Goal: Navigation & Orientation: Find specific page/section

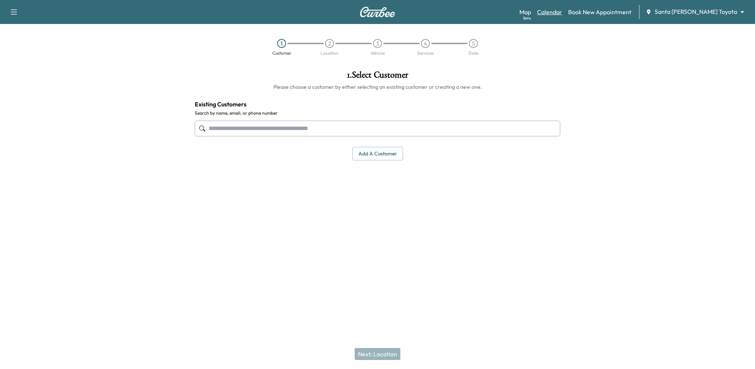
click at [562, 13] on link "Calendar" at bounding box center [549, 11] width 25 height 9
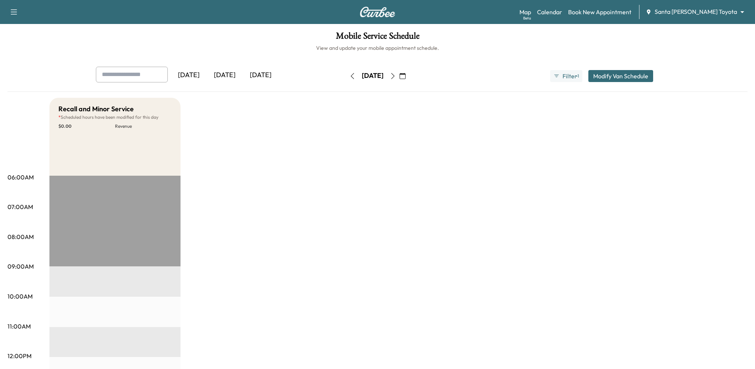
click at [230, 74] on div "[DATE]" at bounding box center [225, 75] width 36 height 17
click at [698, 5] on div "Map Beta Calendar Book New Appointment Santa [PERSON_NAME] Toyota ******** ​" at bounding box center [633, 12] width 229 height 14
click at [696, 15] on body "Support Log Out Map Beta Calendar Book New Appointment Santa [PERSON_NAME] Toyo…" at bounding box center [377, 184] width 755 height 369
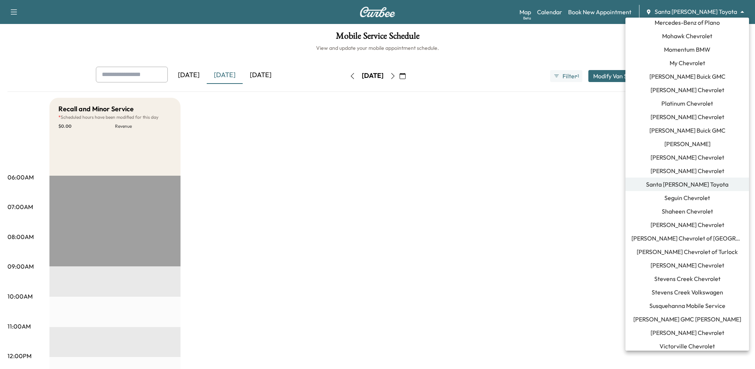
scroll to position [522, 0]
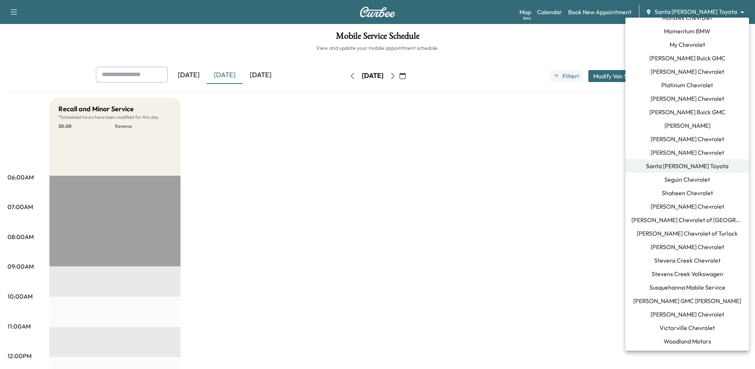
click at [680, 313] on span "[PERSON_NAME] Chevrolet" at bounding box center [687, 314] width 74 height 9
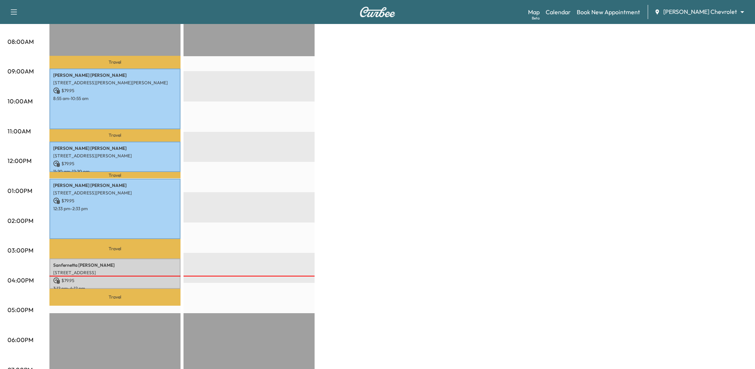
scroll to position [208, 0]
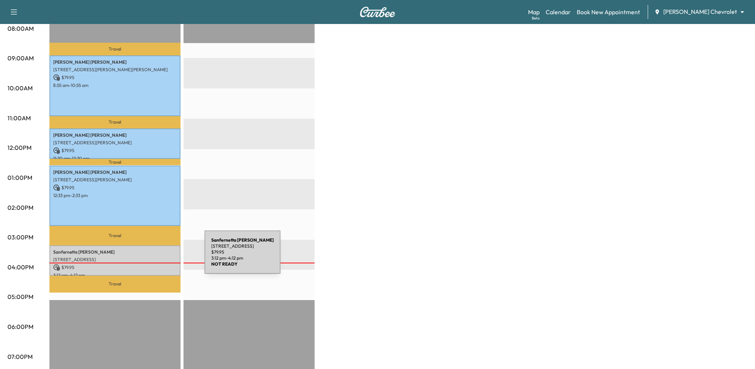
click at [148, 256] on p "[STREET_ADDRESS]" at bounding box center [115, 259] width 124 height 6
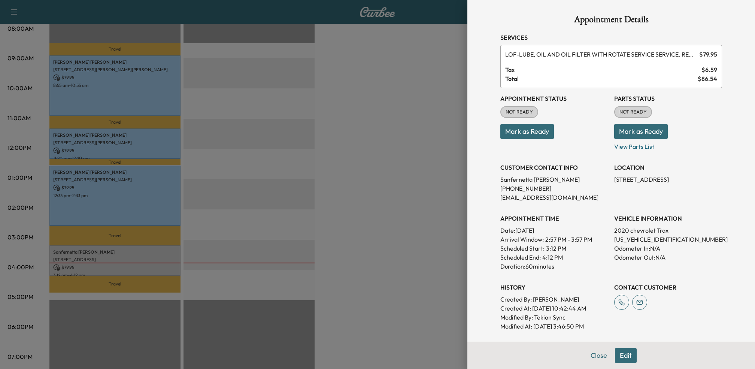
click at [623, 133] on button "Mark as Ready" at bounding box center [641, 131] width 54 height 15
click at [431, 137] on div at bounding box center [377, 184] width 755 height 369
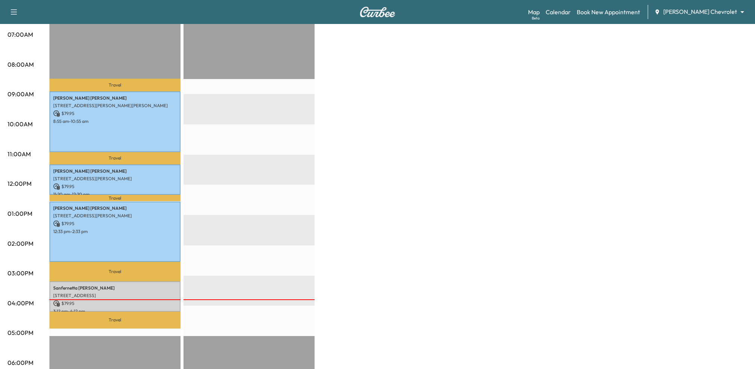
scroll to position [187, 0]
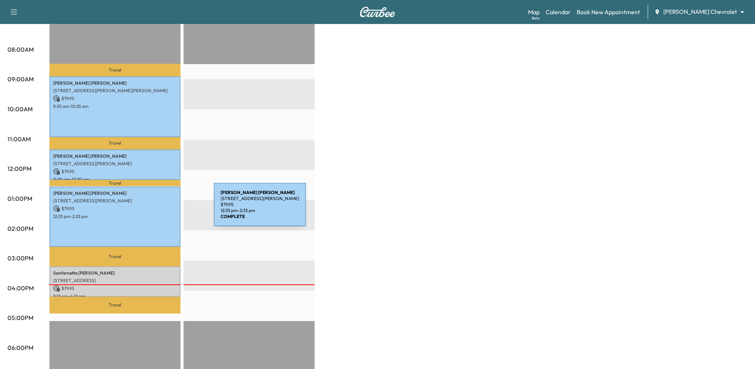
click at [158, 210] on p "$ 79.95" at bounding box center [115, 208] width 124 height 7
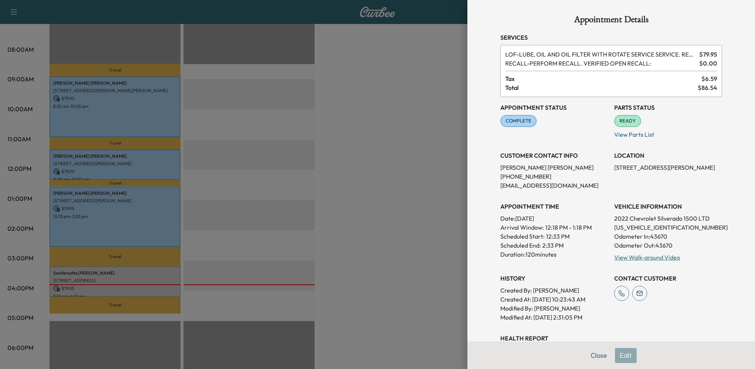
click at [346, 241] on div at bounding box center [377, 184] width 755 height 369
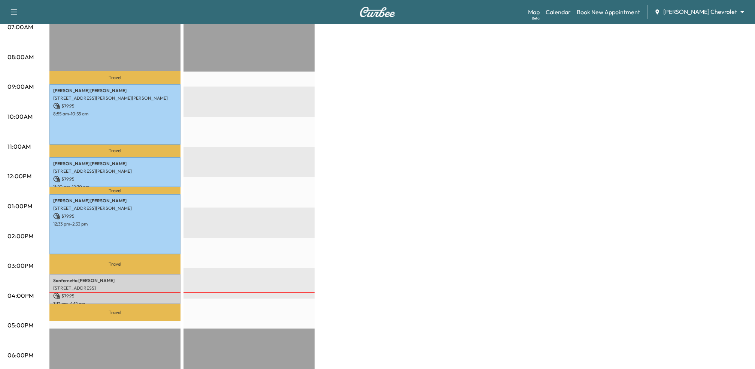
scroll to position [183, 0]
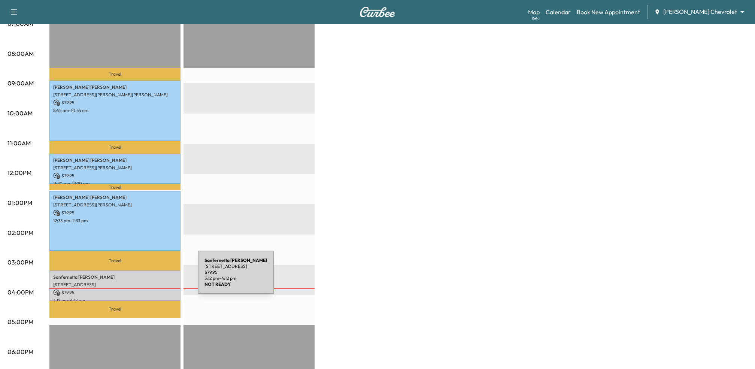
click at [142, 277] on p "Sanfernetta [PERSON_NAME]" at bounding box center [115, 277] width 124 height 6
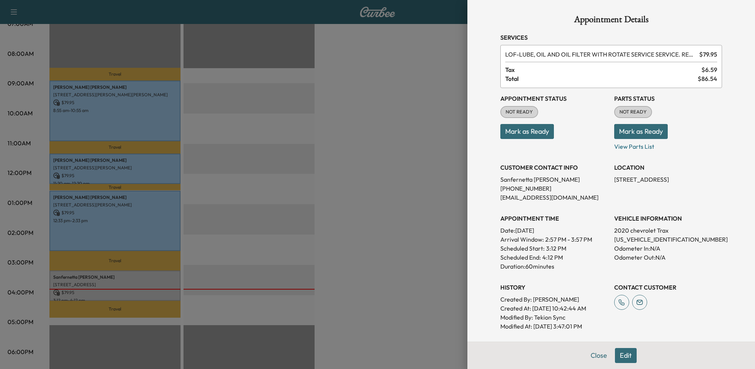
click at [331, 253] on div at bounding box center [377, 184] width 755 height 369
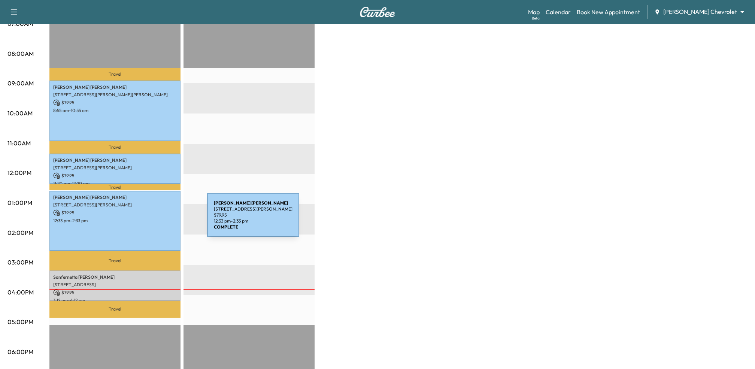
click at [151, 219] on p "12:33 pm - 2:33 pm" at bounding box center [115, 221] width 124 height 6
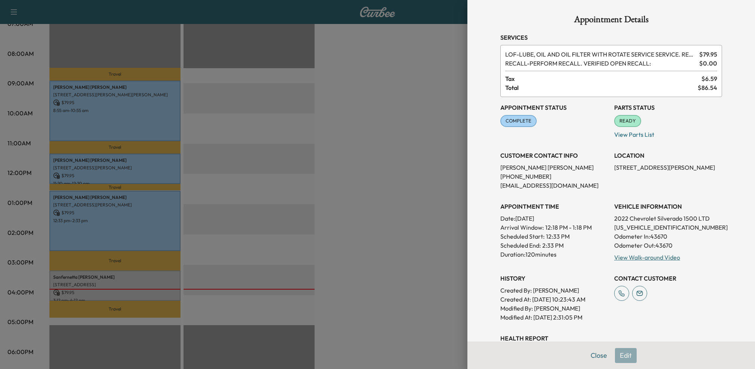
click at [338, 223] on div at bounding box center [377, 184] width 755 height 369
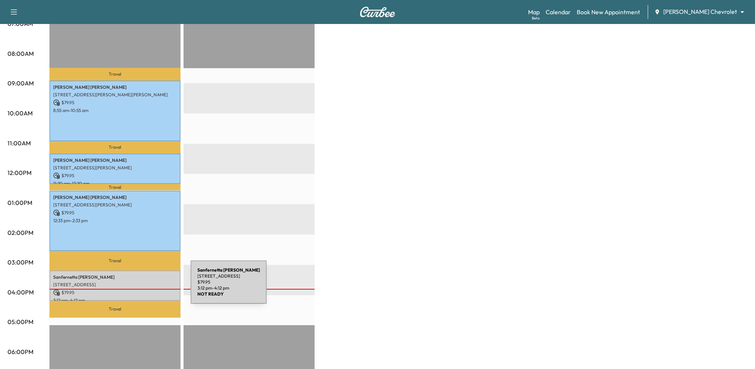
click at [134, 286] on p "[STREET_ADDRESS]" at bounding box center [115, 285] width 124 height 6
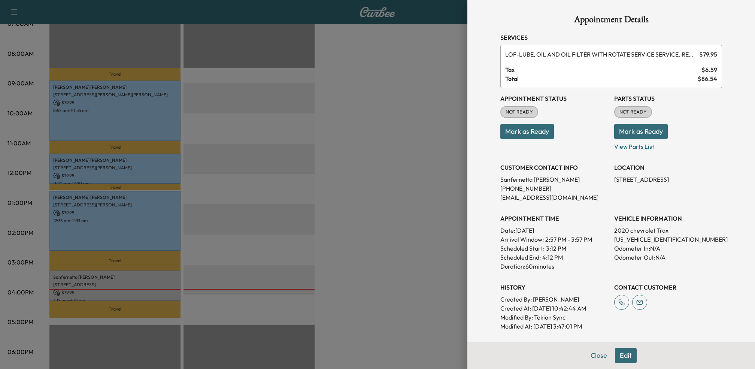
click at [385, 239] on div at bounding box center [377, 184] width 755 height 369
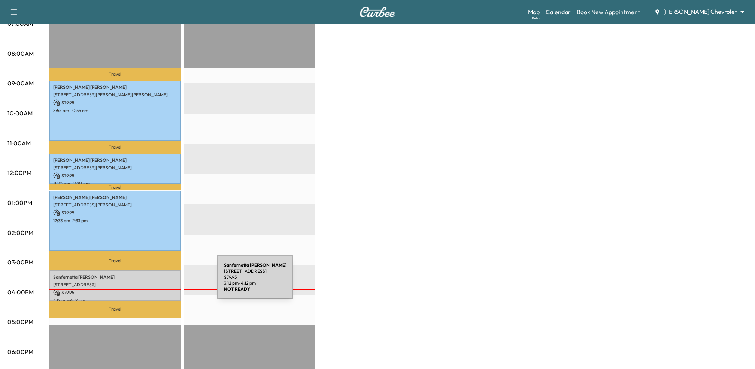
click at [161, 282] on p "[STREET_ADDRESS]" at bounding box center [115, 285] width 124 height 6
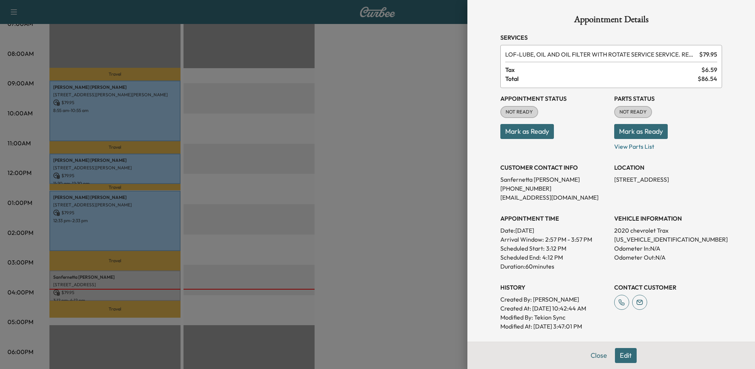
click at [398, 253] on div at bounding box center [377, 184] width 755 height 369
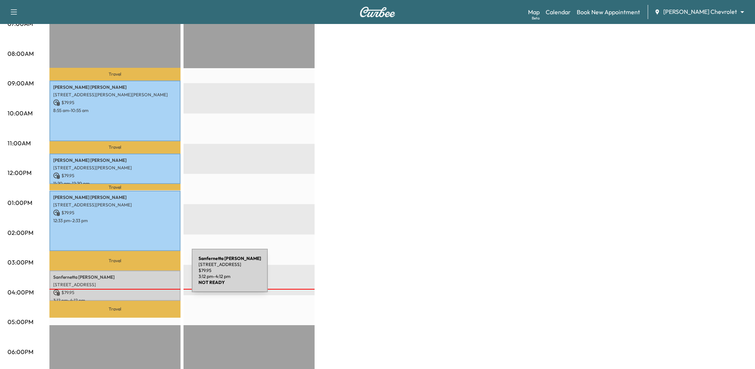
click at [136, 275] on p "Sanfernetta [PERSON_NAME]" at bounding box center [115, 277] width 124 height 6
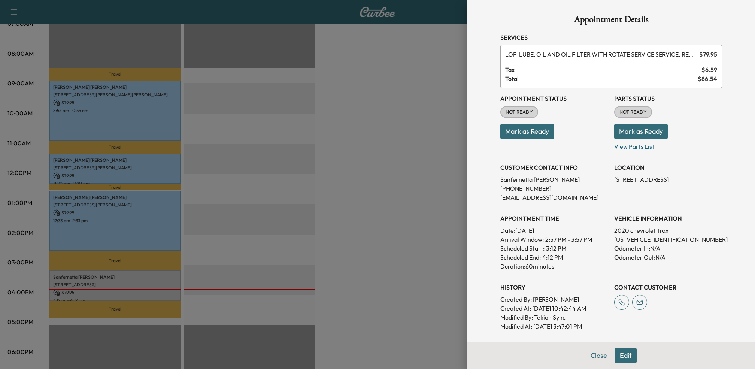
click at [377, 219] on div at bounding box center [377, 184] width 755 height 369
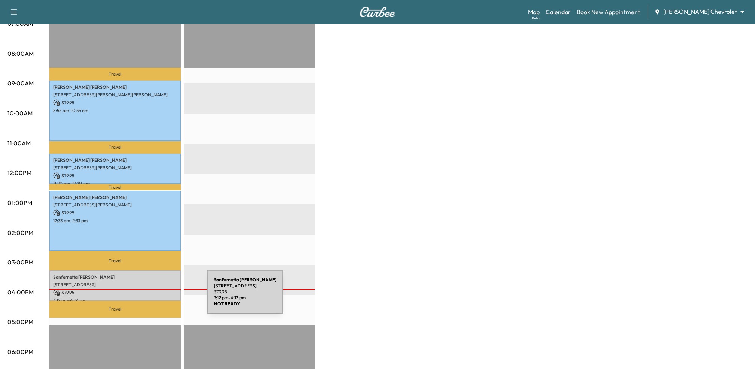
click at [151, 296] on div "Sanfernetta [PERSON_NAME] [STREET_ADDRESS] $ 79.95 3:12 pm - 4:12 pm" at bounding box center [114, 285] width 131 height 30
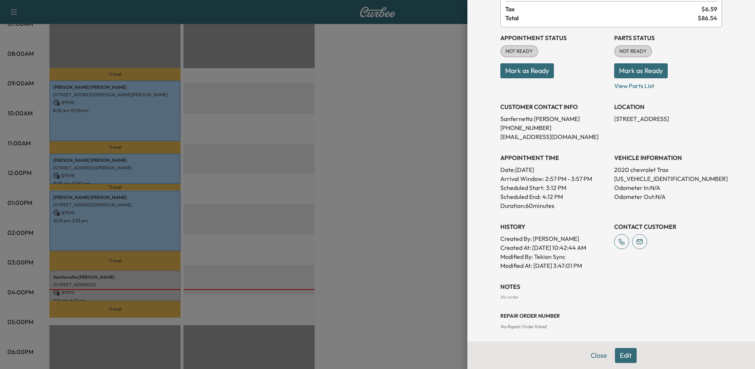
scroll to position [68, 0]
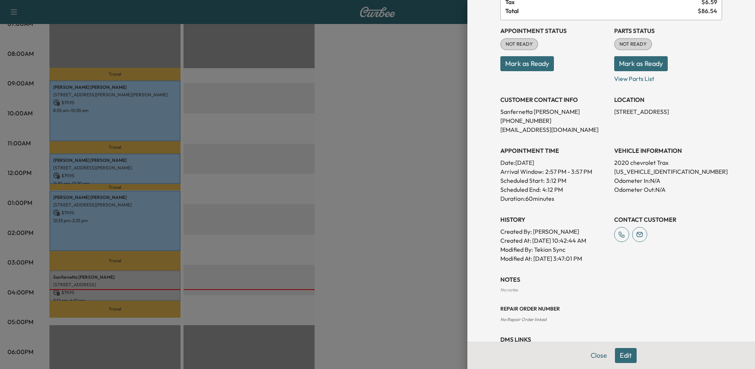
click at [605, 302] on div "Repair Order number No Repair Order linked" at bounding box center [611, 308] width 222 height 30
click at [286, 256] on div at bounding box center [377, 184] width 755 height 369
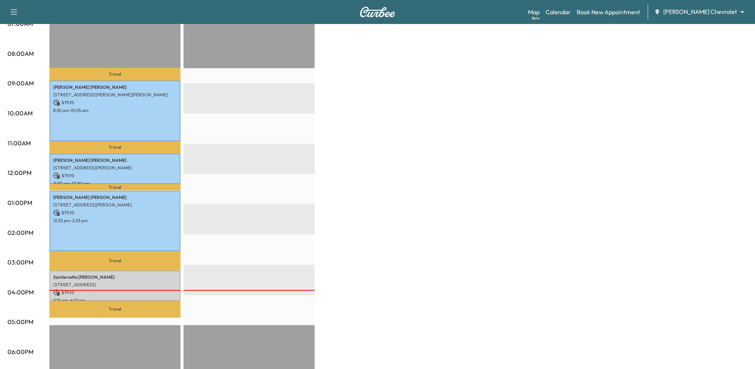
click at [299, 215] on div "EST Start" at bounding box center [248, 235] width 131 height 484
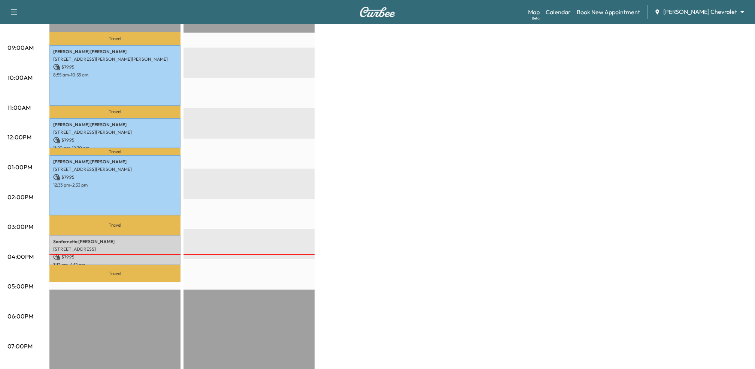
scroll to position [0, 0]
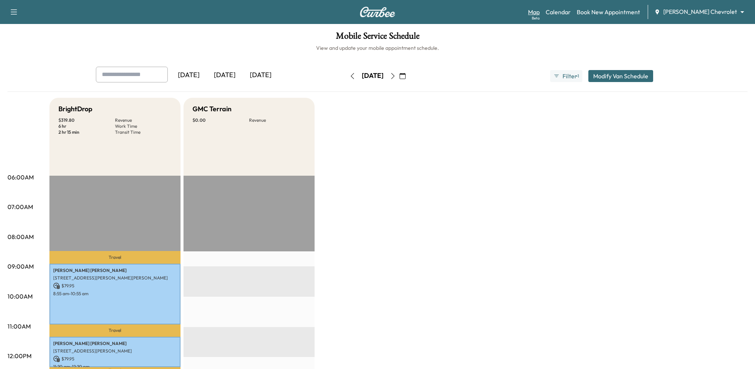
click at [539, 11] on link "Map Beta" at bounding box center [534, 11] width 12 height 9
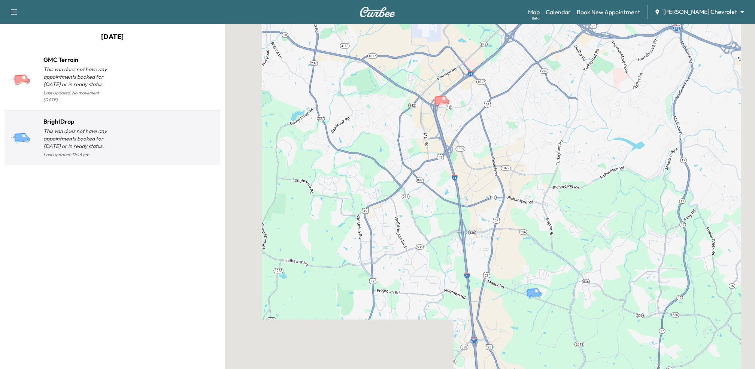
click at [134, 133] on div at bounding box center [164, 141] width 105 height 37
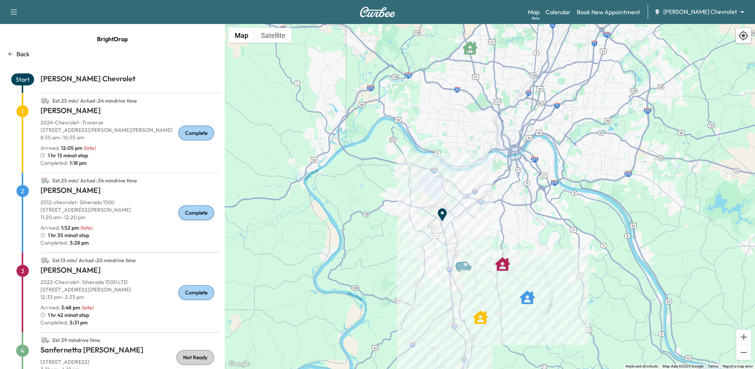
drag, startPoint x: 381, startPoint y: 237, endPoint x: 377, endPoint y: 226, distance: 11.9
click at [377, 226] on div "To activate drag with keyboard, press Alt + Enter. Once in keyboard drag state,…" at bounding box center [490, 196] width 530 height 345
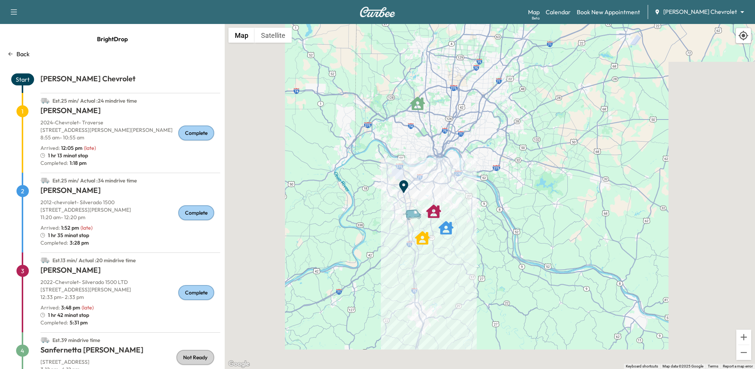
drag, startPoint x: 376, startPoint y: 243, endPoint x: 369, endPoint y: 206, distance: 37.7
click at [369, 206] on div "To activate drag with keyboard, press Alt + Enter. Once in keyboard drag state,…" at bounding box center [490, 196] width 530 height 345
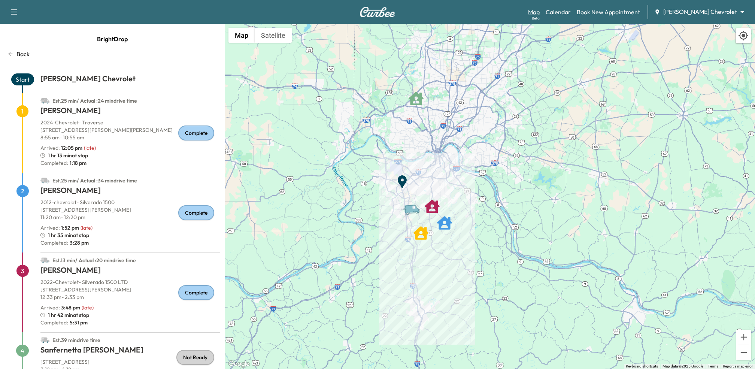
click at [539, 18] on div "Beta" at bounding box center [536, 18] width 8 height 6
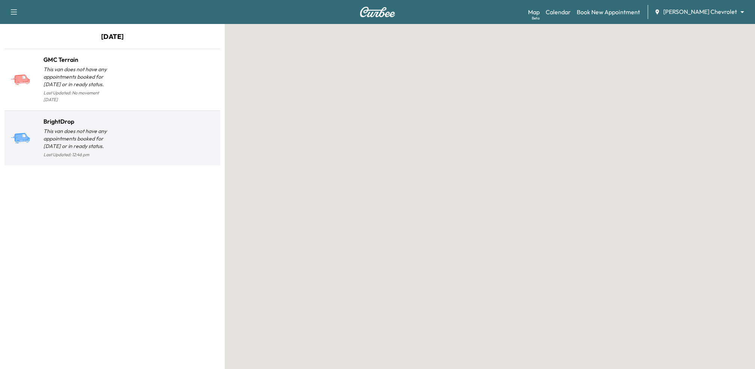
click at [113, 134] on div at bounding box center [164, 141] width 105 height 37
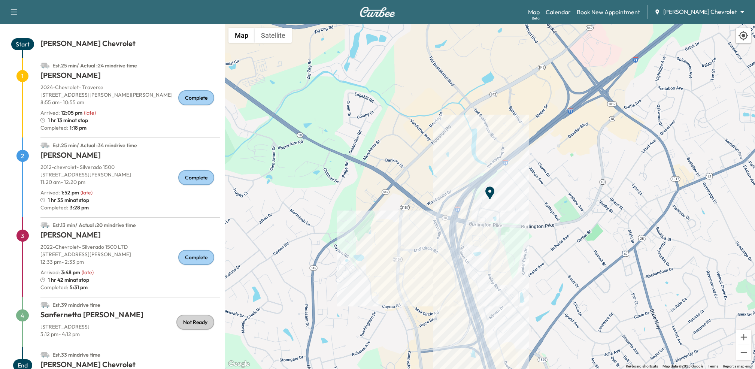
scroll to position [52, 0]
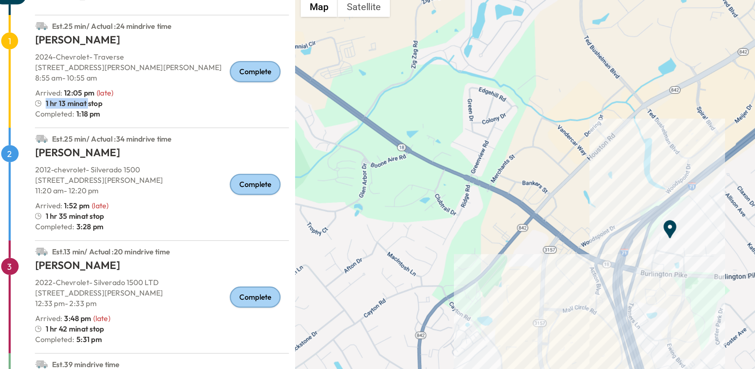
drag, startPoint x: 48, startPoint y: 103, endPoint x: 77, endPoint y: 103, distance: 28.8
click at [77, 103] on span "1 hr 13 min at stop" at bounding box center [68, 103] width 40 height 7
click at [86, 104] on span "1 hr 13 min at stop" at bounding box center [68, 103] width 40 height 7
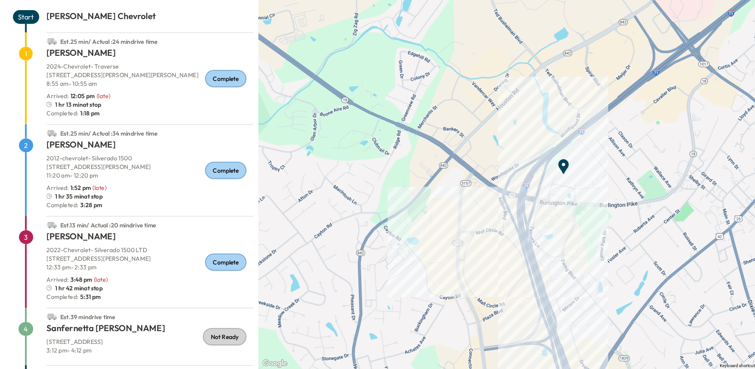
scroll to position [0, 0]
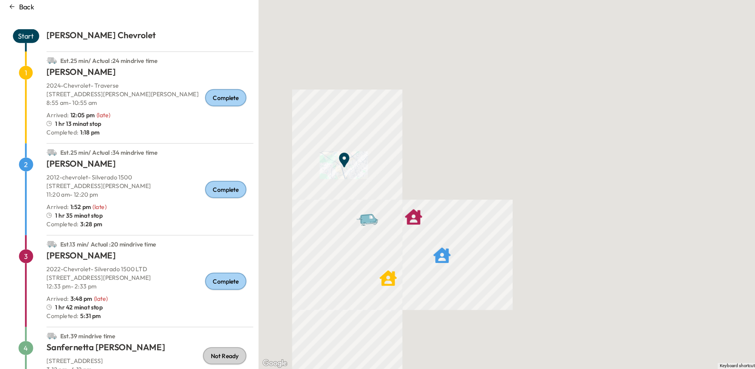
drag, startPoint x: 398, startPoint y: 224, endPoint x: 396, endPoint y: 209, distance: 15.0
click at [397, 208] on div "To activate drag with keyboard, press Alt + Enter. Once in keyboard drag state,…" at bounding box center [490, 196] width 530 height 345
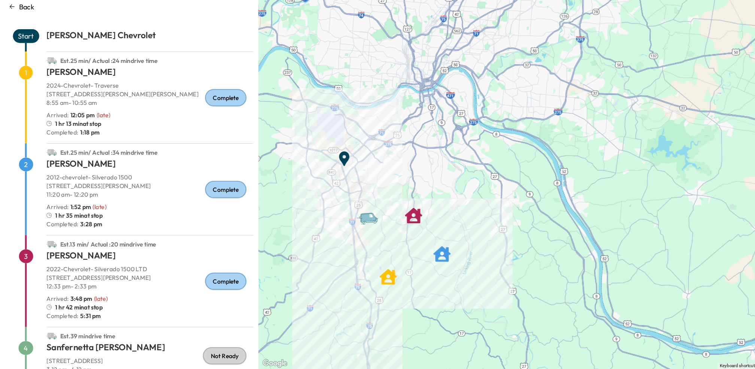
click at [61, 100] on span "Est. 25 min / Actual : 24 min drive time" at bounding box center [94, 100] width 85 height 7
drag, startPoint x: 52, startPoint y: 101, endPoint x: 151, endPoint y: 98, distance: 98.9
click at [151, 98] on div "Est. 25 min / Actual : 24 min drive time" at bounding box center [130, 99] width 180 height 12
click at [150, 100] on div "Est. 25 min / Actual : 24 min drive time" at bounding box center [130, 99] width 180 height 12
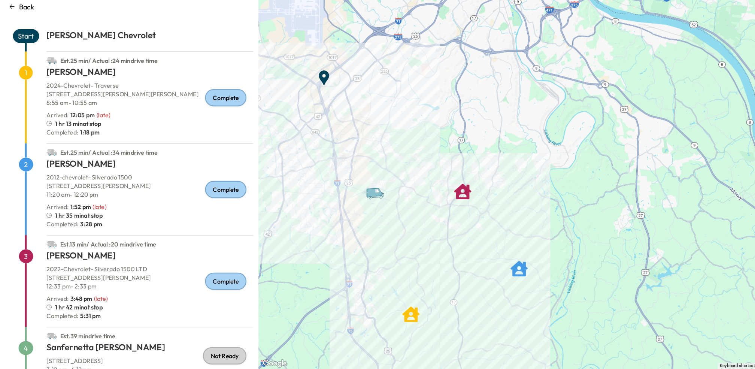
drag, startPoint x: 333, startPoint y: 217, endPoint x: 333, endPoint y: 193, distance: 24.0
click at [333, 193] on div "To activate drag with keyboard, press Alt + Enter. Once in keyboard drag state,…" at bounding box center [490, 196] width 530 height 345
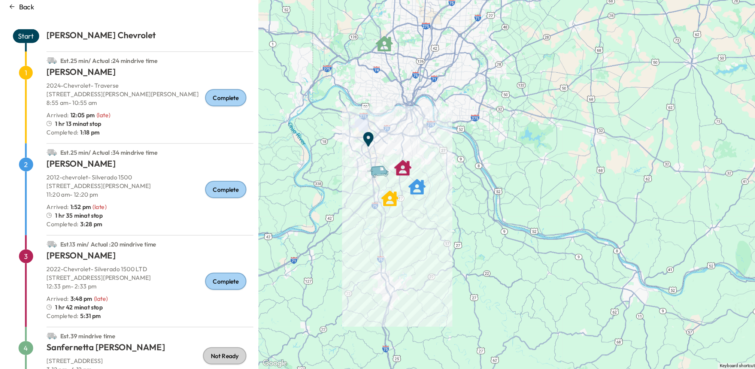
click at [333, 193] on icon "Van" at bounding box center [332, 194] width 3 height 3
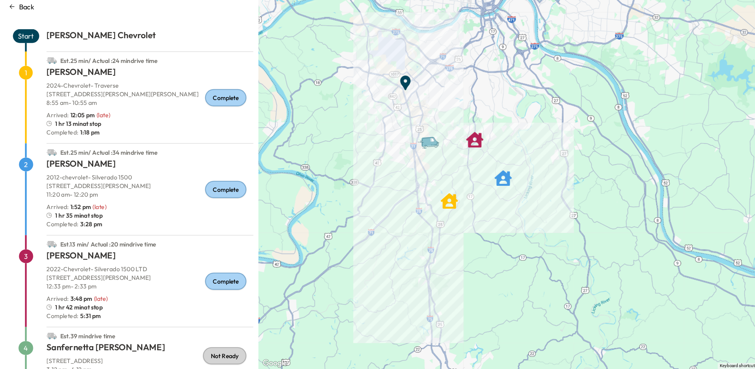
drag, startPoint x: 395, startPoint y: 197, endPoint x: 326, endPoint y: 193, distance: 69.0
click at [325, 193] on div "To activate drag with keyboard, press Alt + Enter. Once in keyboard drag state,…" at bounding box center [490, 196] width 530 height 345
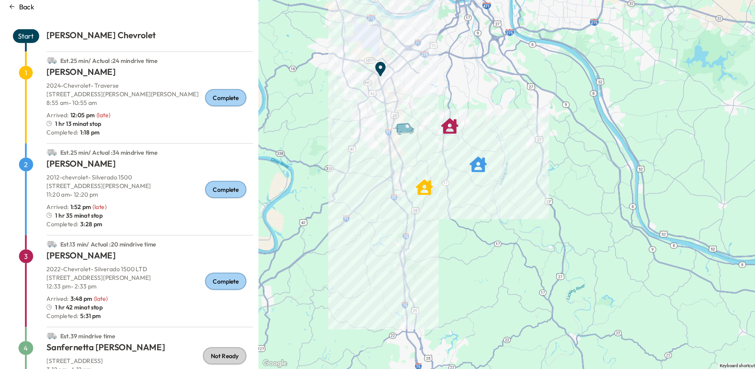
drag, startPoint x: 363, startPoint y: 144, endPoint x: 340, endPoint y: 144, distance: 22.8
click at [340, 144] on div "To activate drag with keyboard, press Alt + Enter. Once in keyboard drag state,…" at bounding box center [490, 196] width 530 height 345
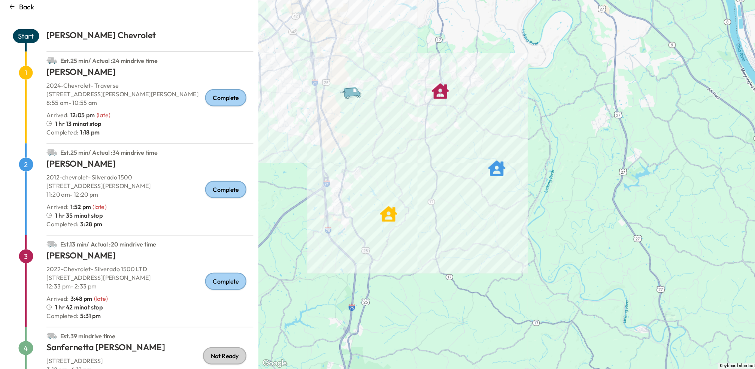
drag, startPoint x: 314, startPoint y: 215, endPoint x: 294, endPoint y: 134, distance: 83.3
click at [294, 134] on div "To activate drag with keyboard, press Alt + Enter. Once in keyboard drag state,…" at bounding box center [490, 196] width 530 height 345
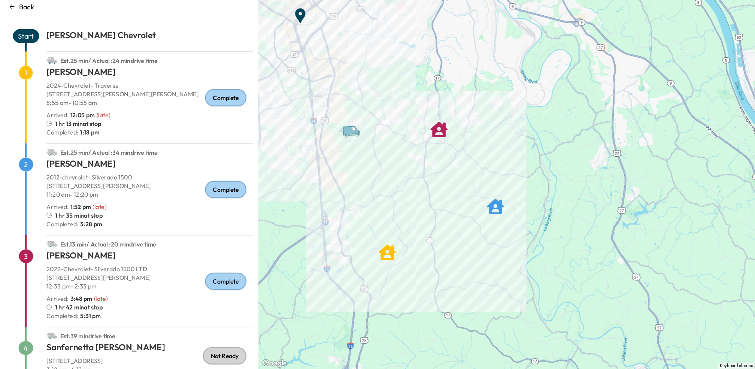
drag, startPoint x: 315, startPoint y: 192, endPoint x: 325, endPoint y: 255, distance: 63.2
click at [325, 255] on div "To activate drag with keyboard, press Alt + Enter. Once in keyboard drag state,…" at bounding box center [490, 196] width 530 height 345
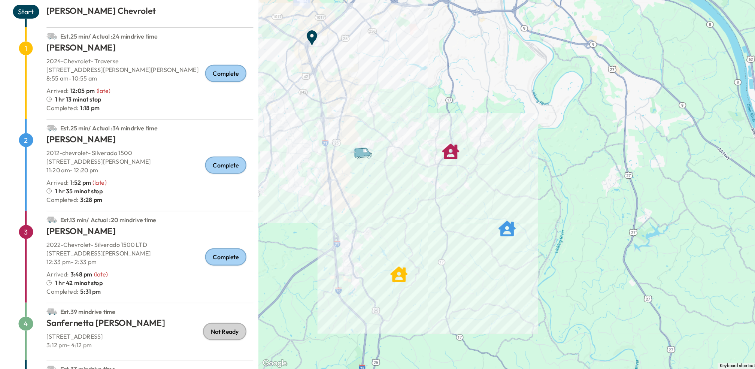
scroll to position [27, 0]
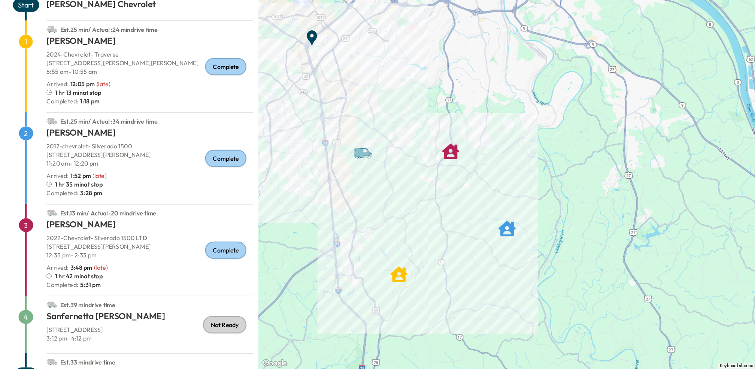
drag, startPoint x: 47, startPoint y: 208, endPoint x: 97, endPoint y: 209, distance: 49.8
click at [97, 209] on div "1 hr 35 min at stop" at bounding box center [130, 207] width 180 height 7
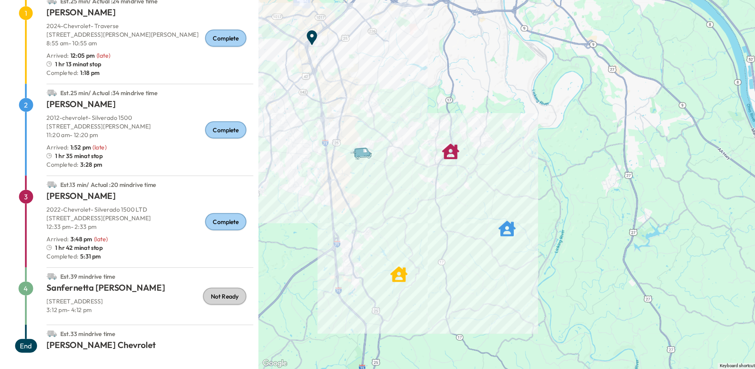
scroll to position [51, 0]
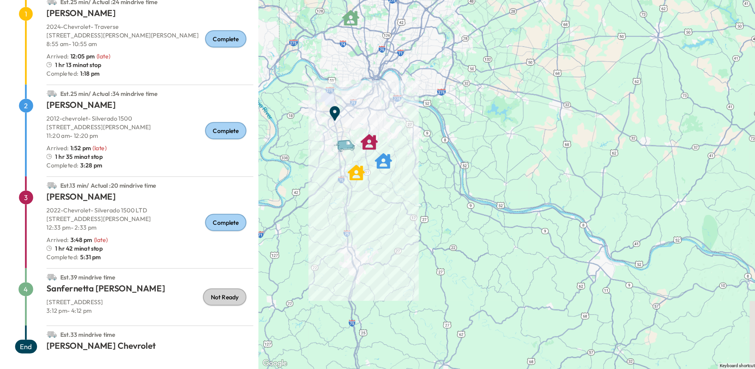
drag, startPoint x: 268, startPoint y: 180, endPoint x: 283, endPoint y: 179, distance: 15.0
click at [283, 180] on div "To activate drag with keyboard, press Alt + Enter. Once in keyboard drag state,…" at bounding box center [490, 196] width 530 height 345
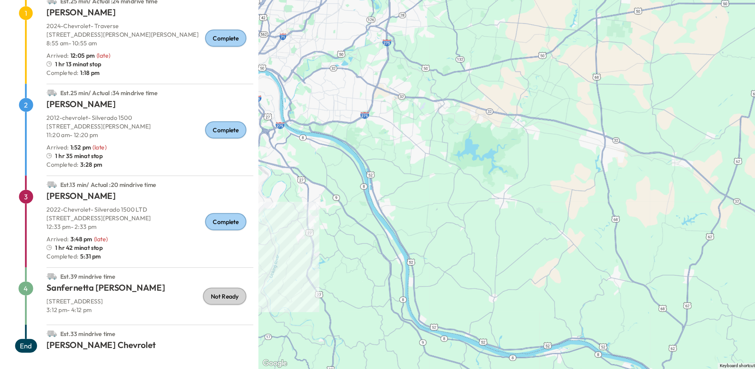
scroll to position [0, 0]
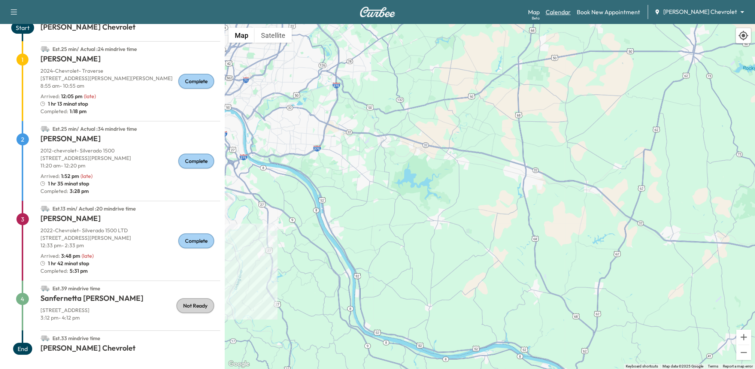
click at [571, 14] on link "Calendar" at bounding box center [557, 11] width 25 height 9
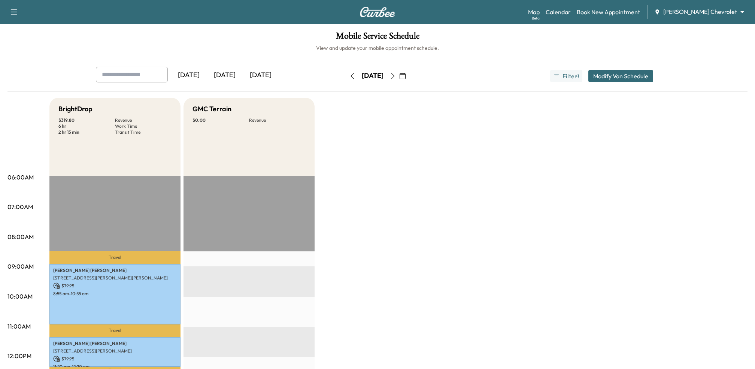
click at [396, 77] on icon "button" at bounding box center [393, 76] width 6 height 6
